Goal: Task Accomplishment & Management: Complete application form

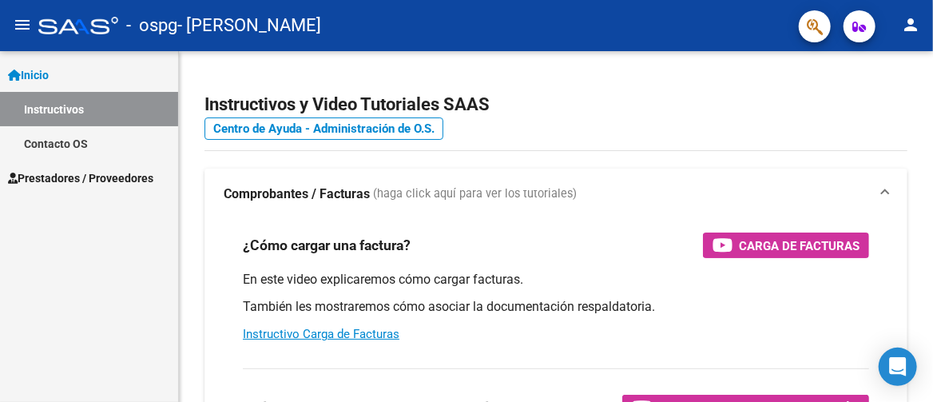
click at [75, 169] on span "Prestadores / Proveedores" at bounding box center [80, 178] width 145 height 18
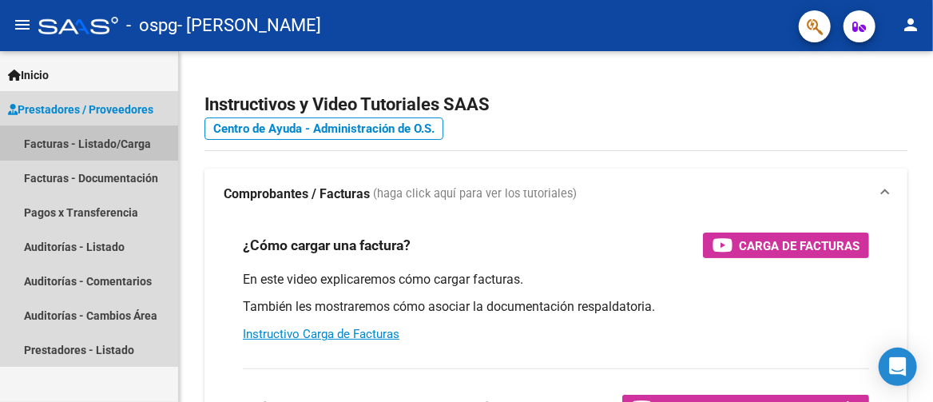
click at [74, 144] on link "Facturas - Listado/Carga" at bounding box center [89, 143] width 178 height 34
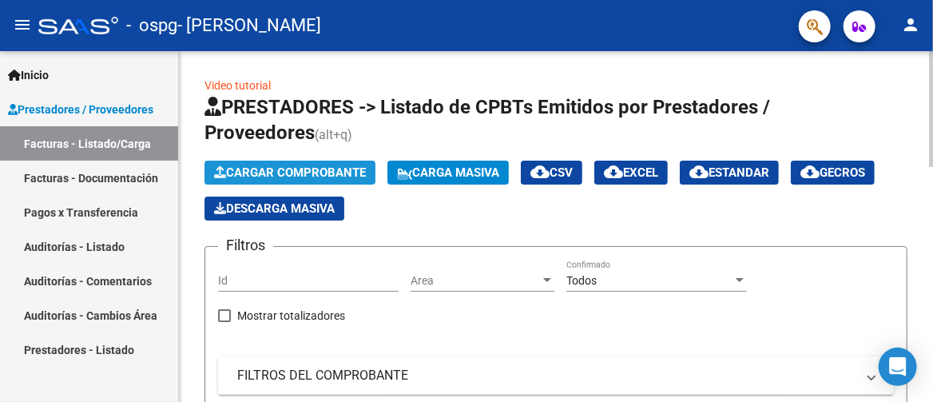
click at [288, 173] on span "Cargar Comprobante" at bounding box center [290, 172] width 152 height 14
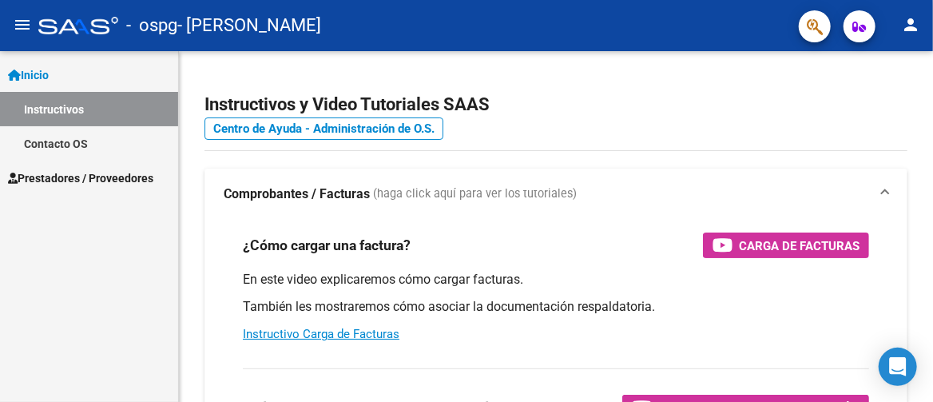
click at [50, 171] on span "Prestadores / Proveedores" at bounding box center [80, 178] width 145 height 18
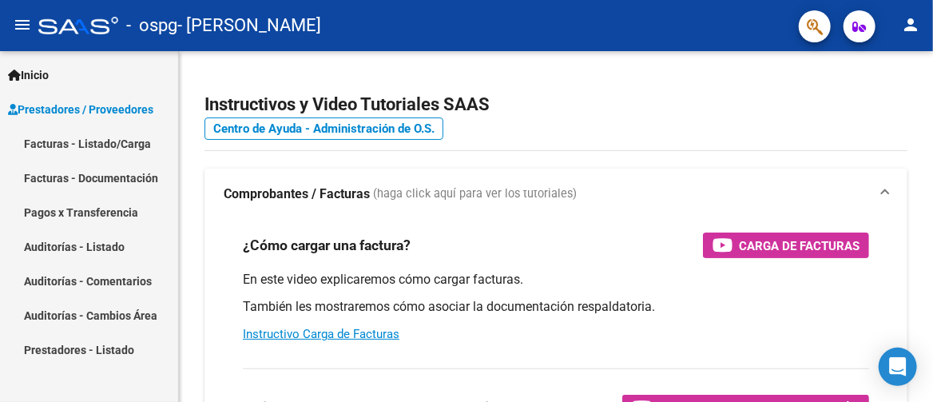
click at [97, 139] on link "Facturas - Listado/Carga" at bounding box center [89, 143] width 178 height 34
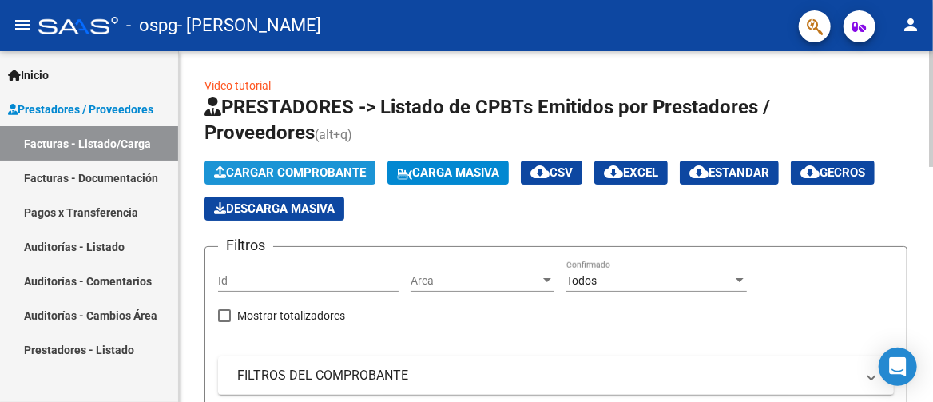
click at [275, 166] on span "Cargar Comprobante" at bounding box center [290, 172] width 152 height 14
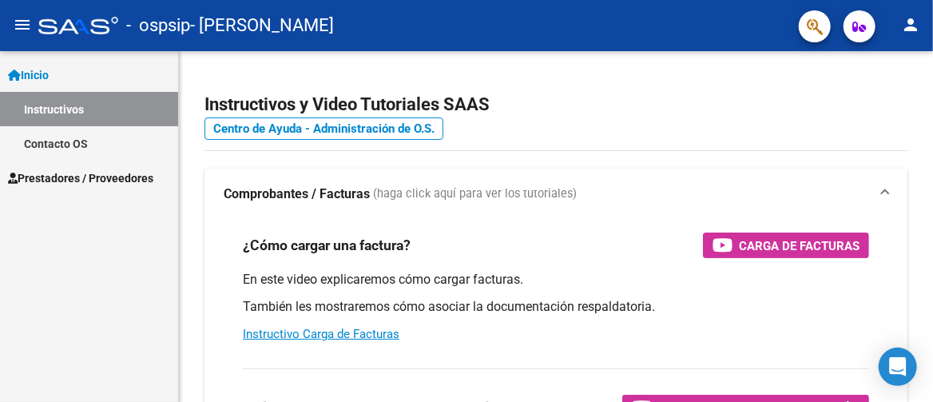
click at [117, 172] on span "Prestadores / Proveedores" at bounding box center [80, 178] width 145 height 18
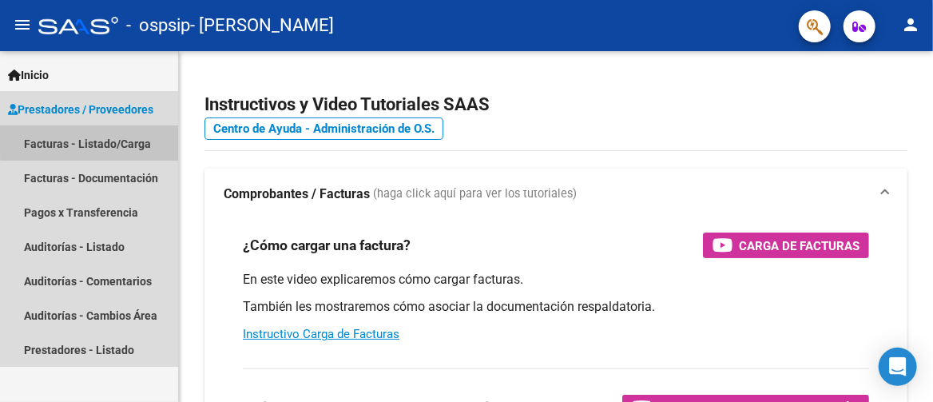
click at [111, 136] on link "Facturas - Listado/Carga" at bounding box center [89, 143] width 178 height 34
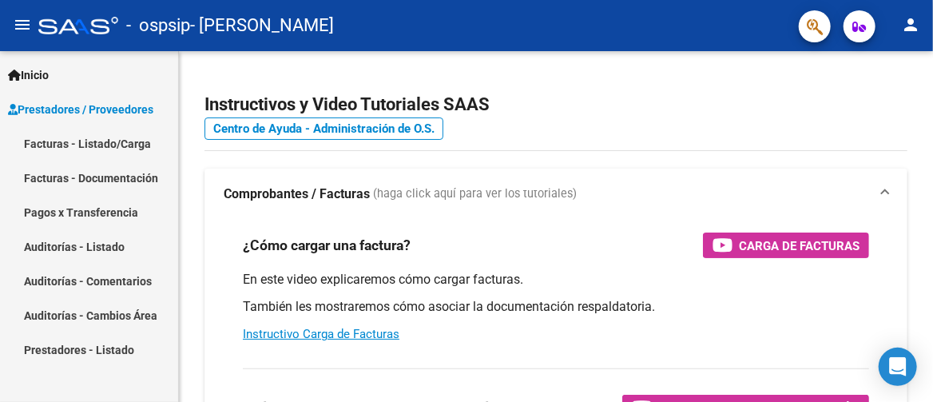
click at [113, 144] on link "Facturas - Listado/Carga" at bounding box center [89, 143] width 178 height 34
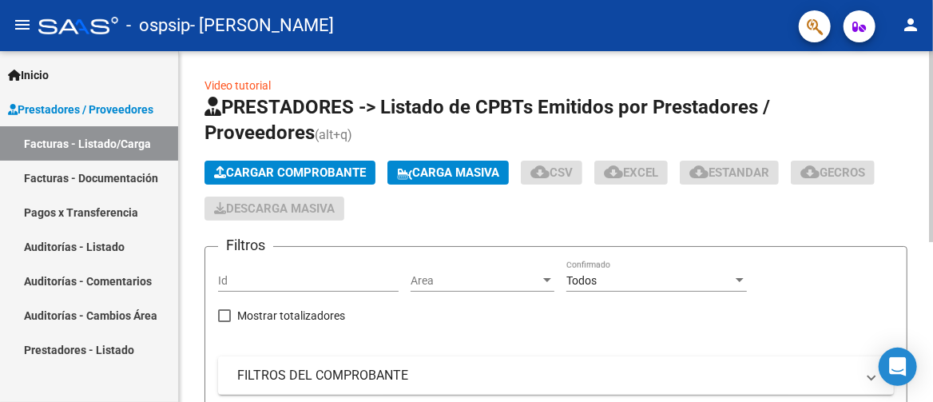
click at [253, 170] on span "Cargar Comprobante" at bounding box center [290, 172] width 152 height 14
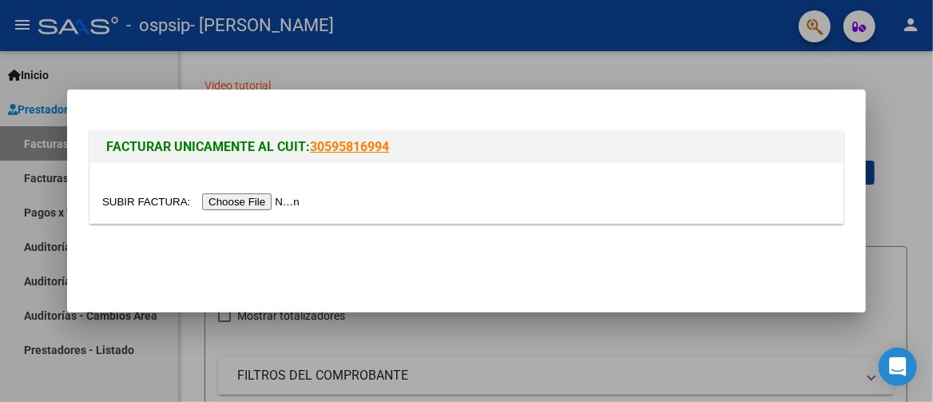
click at [289, 194] on input "file" at bounding box center [203, 201] width 202 height 17
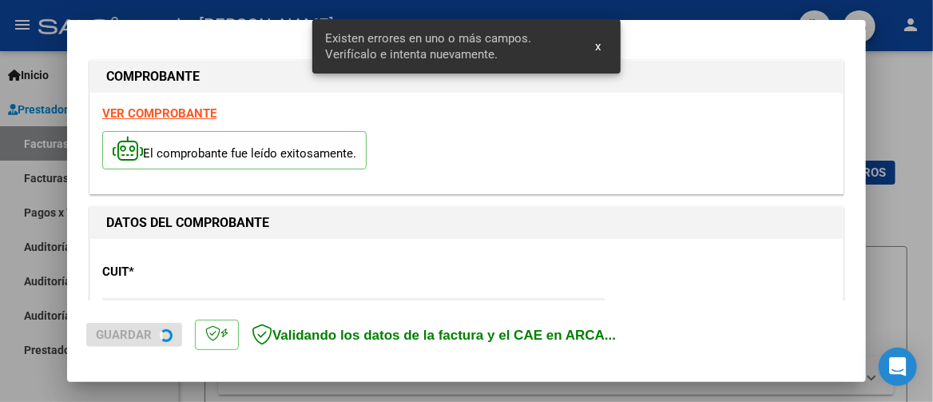
scroll to position [424, 0]
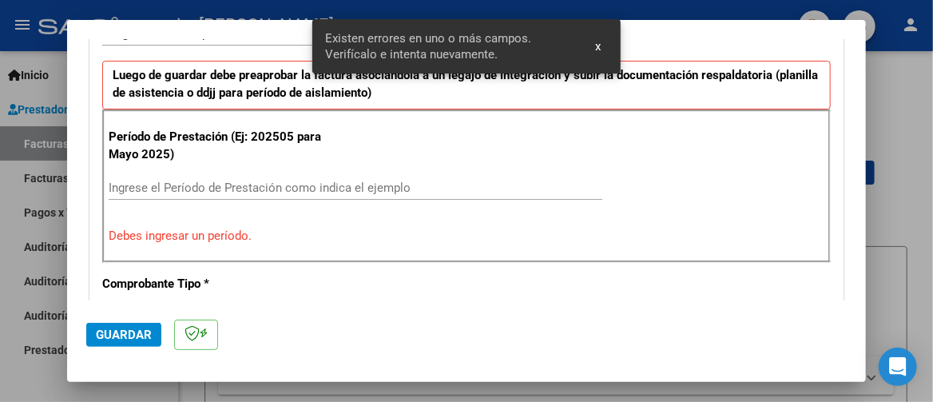
drag, startPoint x: 278, startPoint y: 194, endPoint x: 283, endPoint y: 186, distance: 9.3
click at [278, 194] on div "Ingrese el Período de Prestación como indica el ejemplo" at bounding box center [356, 188] width 494 height 24
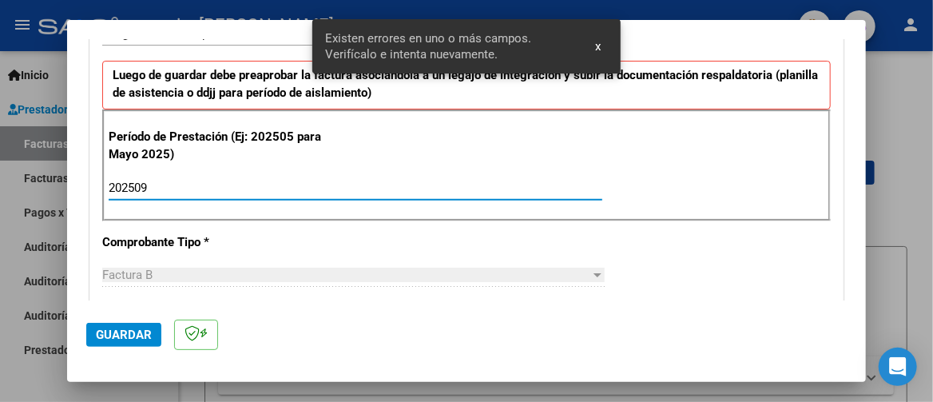
type input "202509"
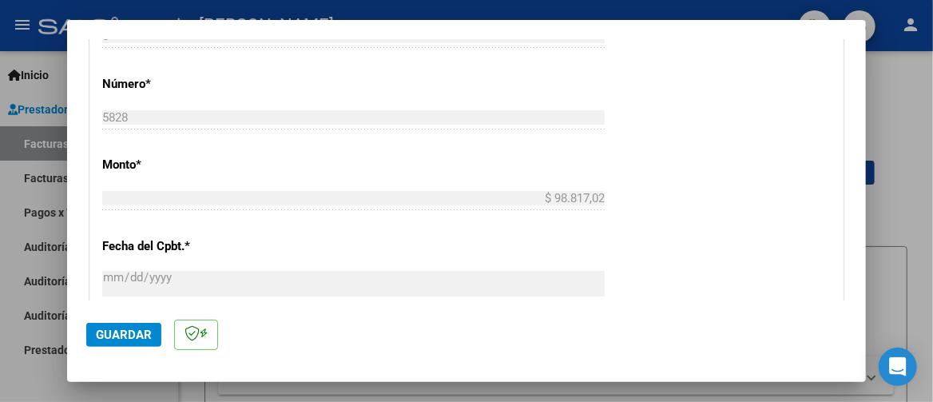
scroll to position [1064, 0]
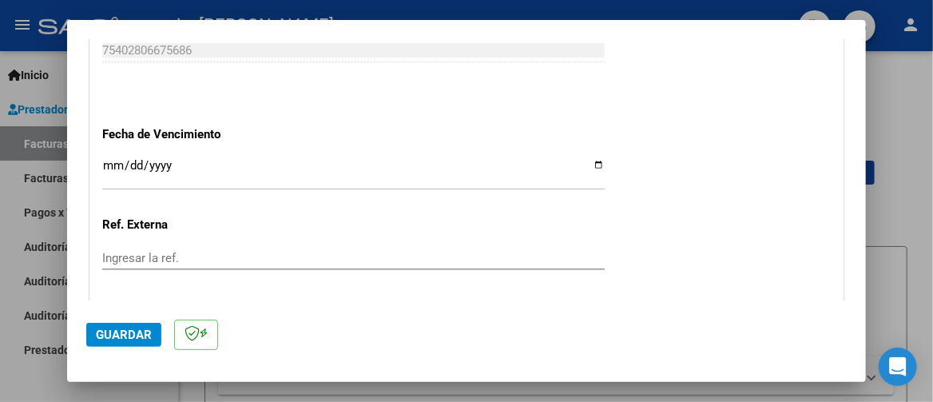
click at [104, 160] on input "Ingresar la fecha" at bounding box center [353, 172] width 503 height 26
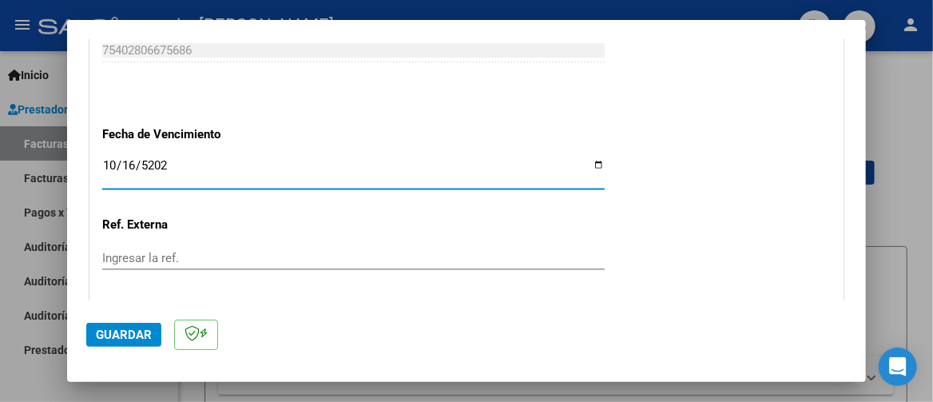
type input "2025-10-16"
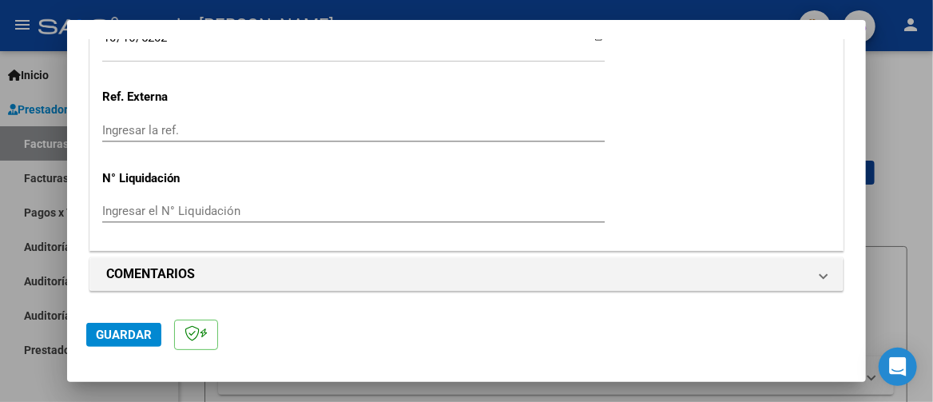
click at [131, 336] on span "Guardar" at bounding box center [124, 335] width 56 height 14
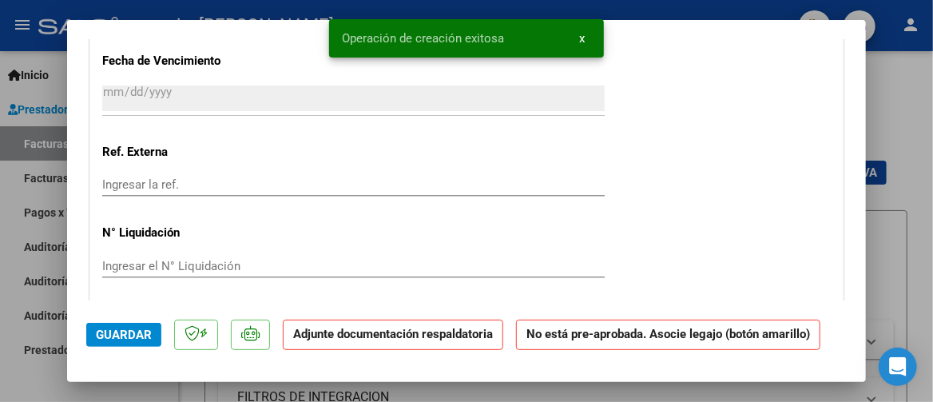
scroll to position [1439, 0]
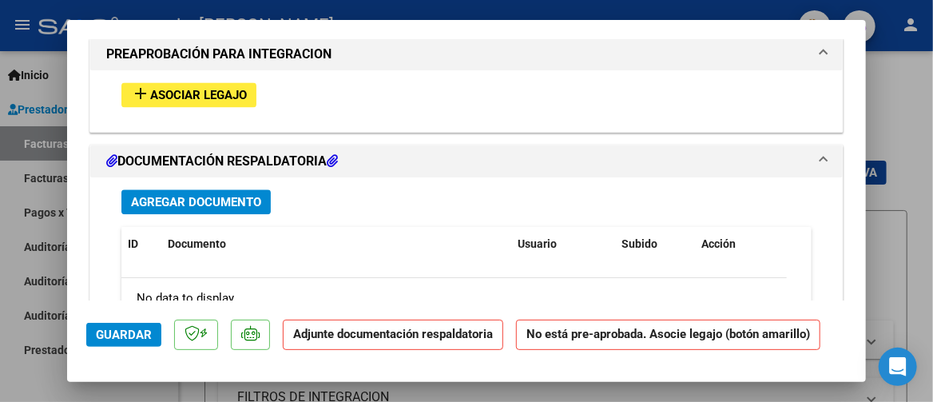
click at [223, 88] on span "Asociar Legajo" at bounding box center [198, 95] width 97 height 14
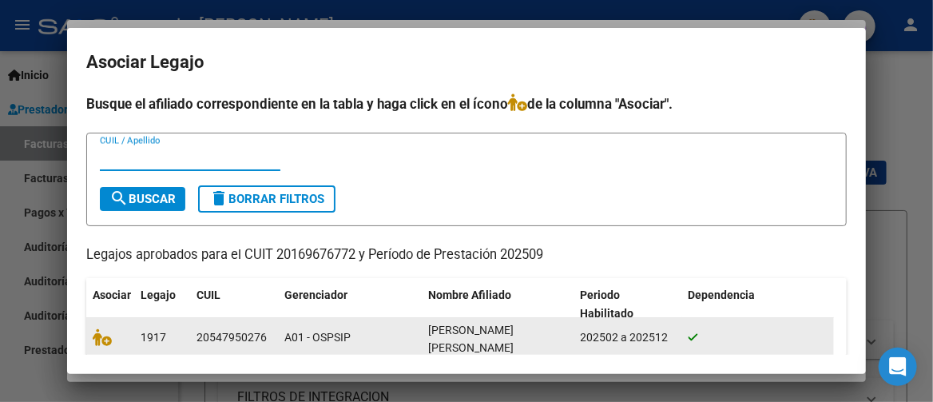
scroll to position [126, 0]
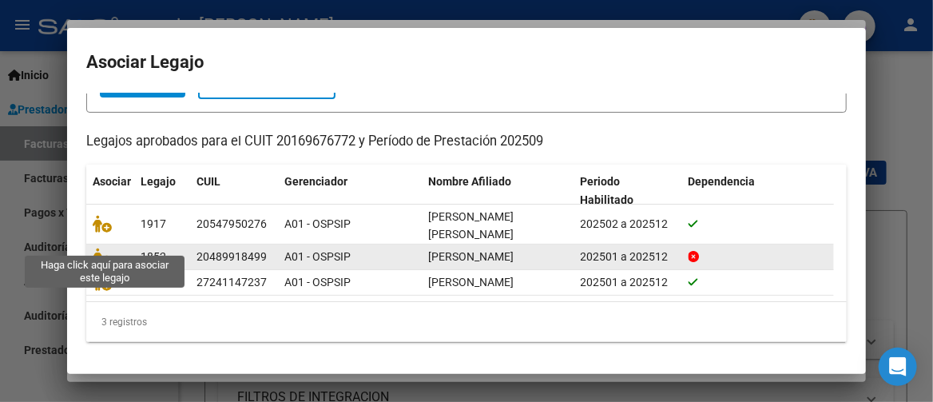
click at [112, 250] on span at bounding box center [105, 256] width 24 height 13
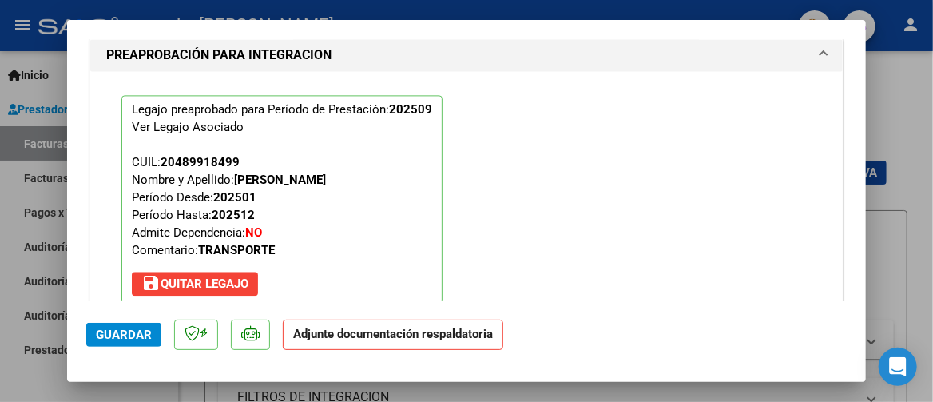
scroll to position [1720, 0]
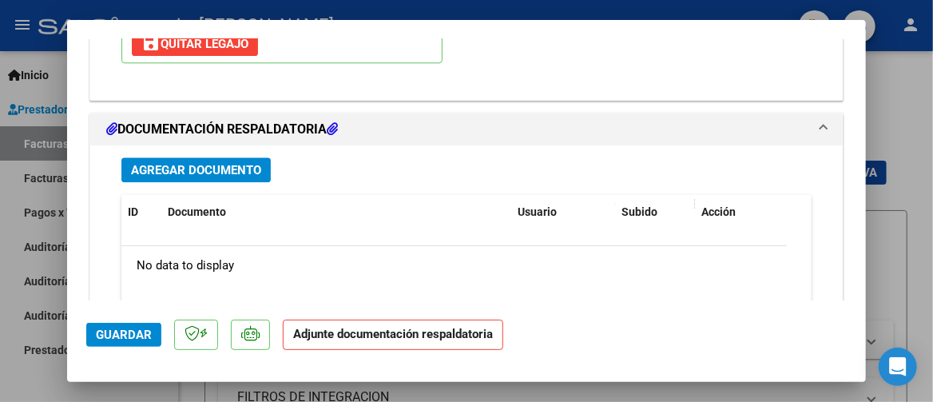
click at [363, 336] on strong "Adjunte documentación respaldatoria" at bounding box center [393, 334] width 200 height 14
click at [250, 168] on span "Agregar Documento" at bounding box center [196, 170] width 130 height 14
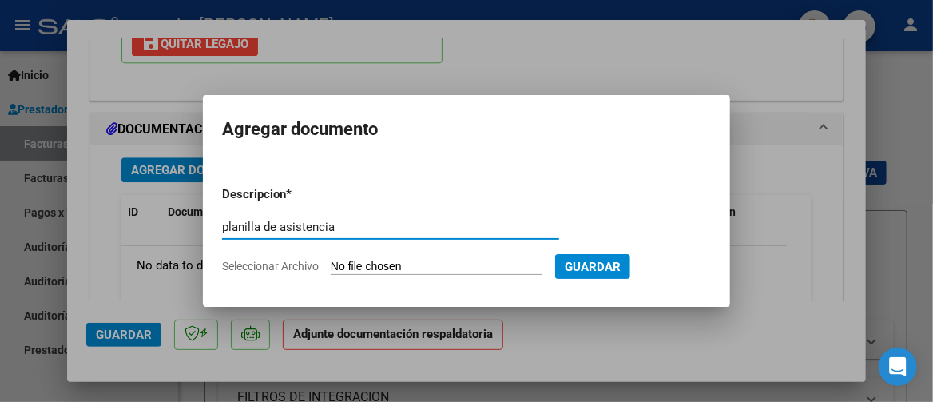
type input "planilla de asistencia"
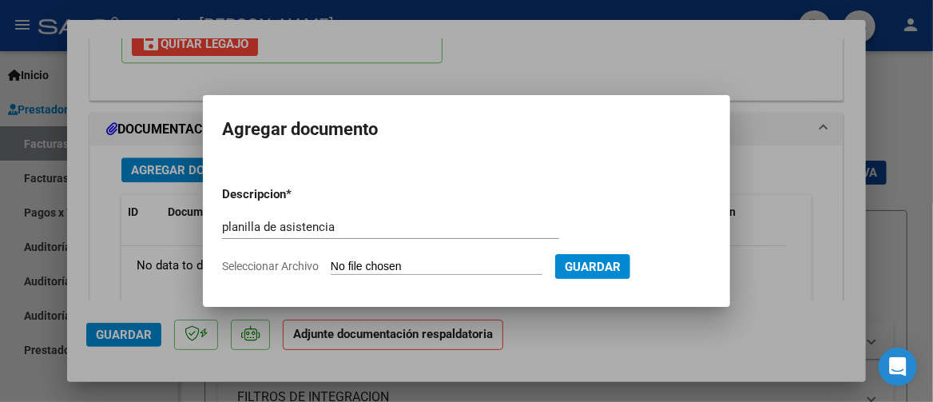
click at [446, 266] on input "Seleccionar Archivo" at bounding box center [437, 267] width 212 height 15
type input "C:\fakepath\P.A Psicopedagogia Tomas sep.pdf"
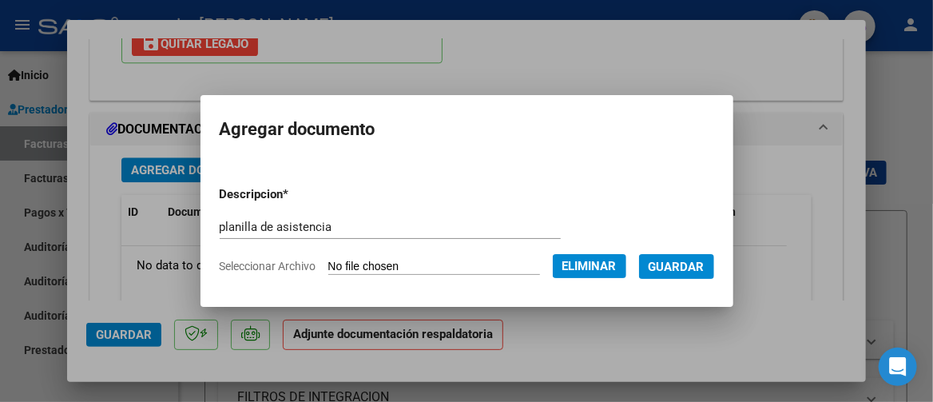
click at [682, 271] on span "Guardar" at bounding box center [677, 267] width 56 height 14
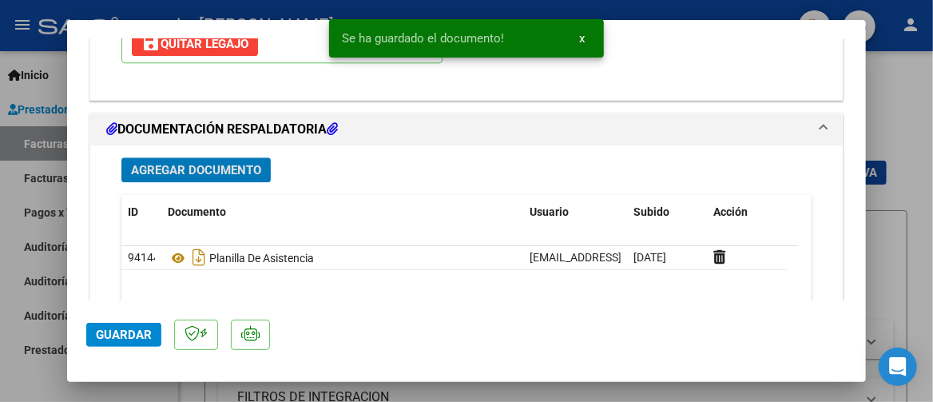
click at [121, 331] on span "Guardar" at bounding box center [124, 335] width 56 height 14
